Goal: Information Seeking & Learning: Learn about a topic

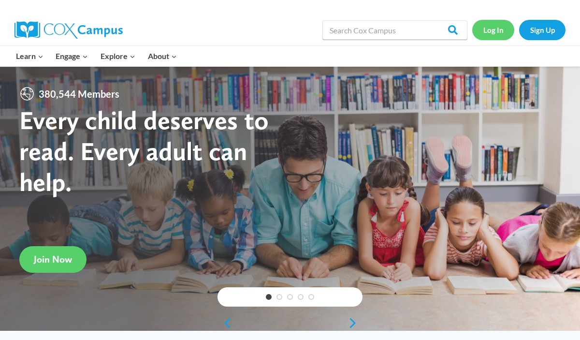
click at [490, 33] on link "Log In" at bounding box center [493, 30] width 42 height 20
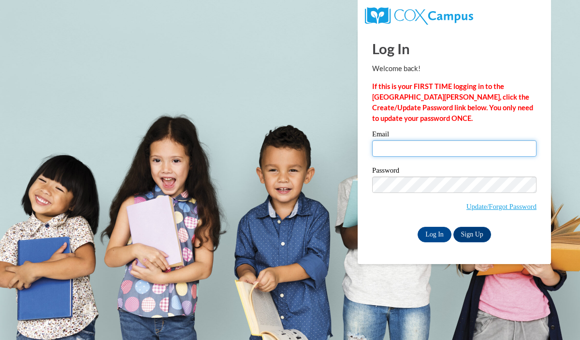
type input "nwitt@grafton.k12.wi.us"
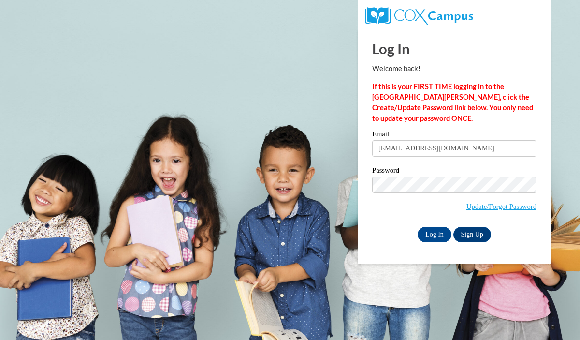
click at [440, 148] on input "nwitt@grafton.k12.wi.us" at bounding box center [454, 148] width 164 height 16
click at [437, 235] on input "Log In" at bounding box center [435, 234] width 34 height 15
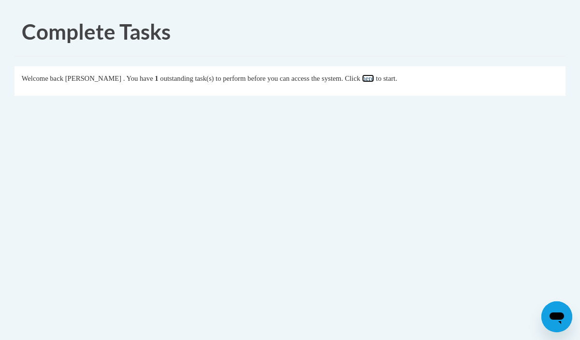
click at [374, 81] on link "here" at bounding box center [368, 78] width 12 height 8
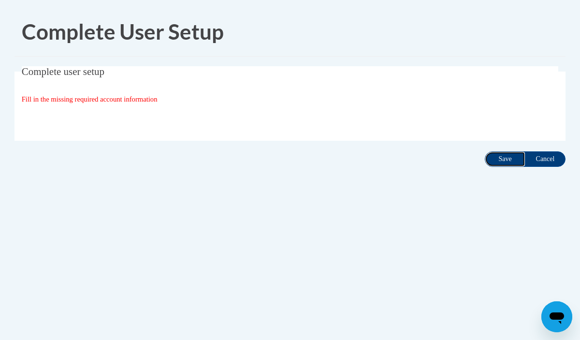
click at [496, 162] on input "Save" at bounding box center [505, 158] width 41 height 15
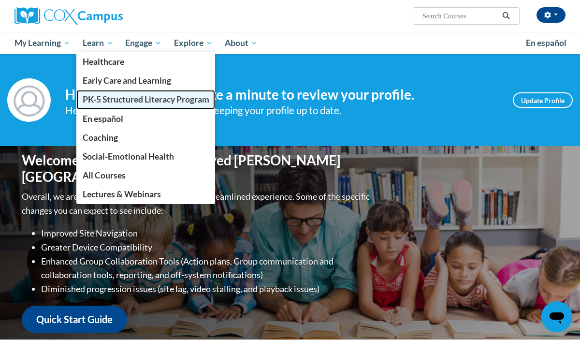
click at [116, 98] on span "PK-5 Structured Literacy Program" at bounding box center [146, 99] width 127 height 10
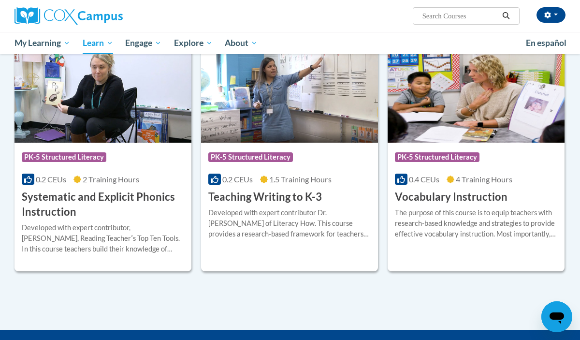
scroll to position [1060, 0]
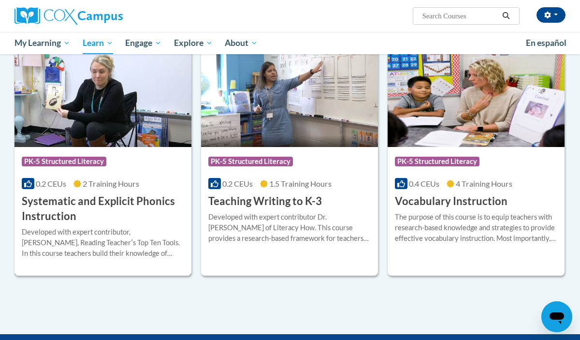
click at [140, 118] on img at bounding box center [102, 97] width 177 height 99
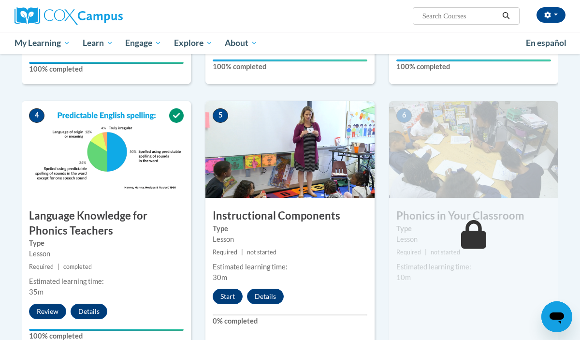
scroll to position [431, 0]
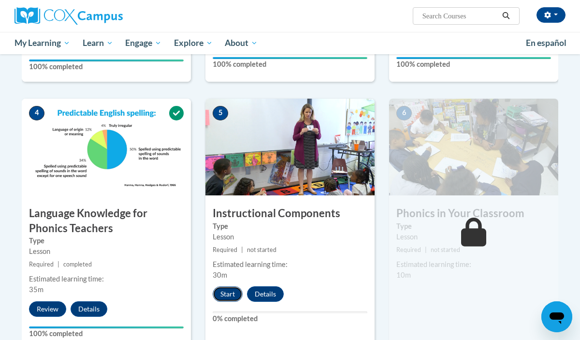
click at [226, 290] on button "Start" at bounding box center [228, 293] width 30 height 15
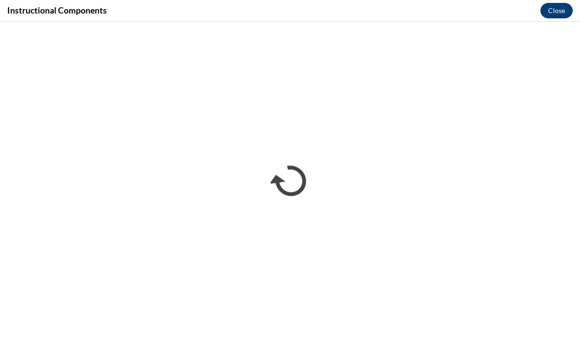
scroll to position [0, 0]
